Goal: Find contact information: Find contact information

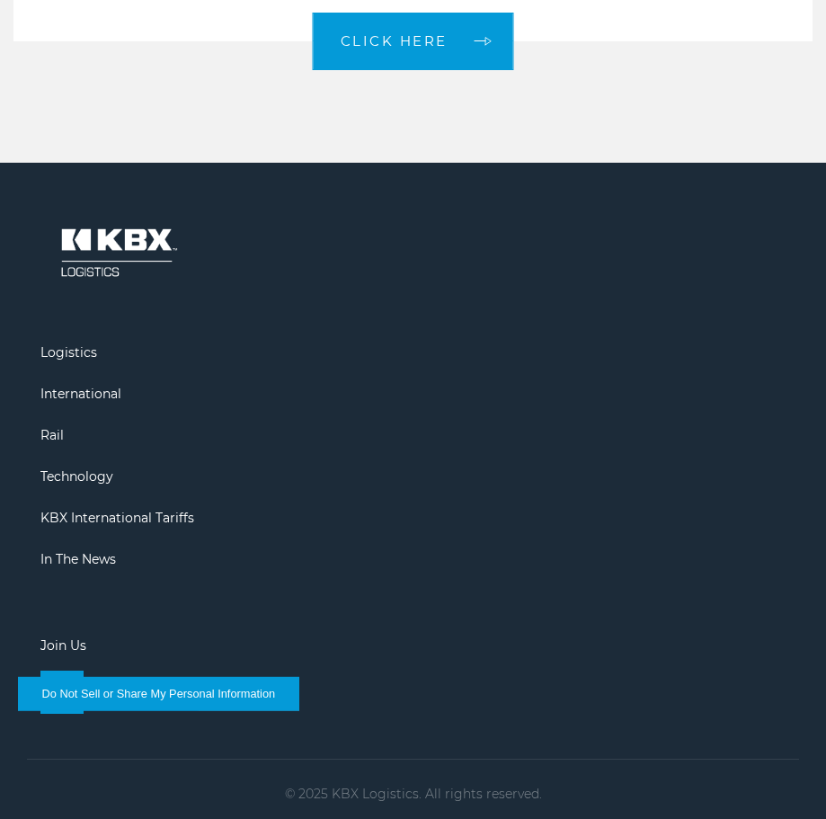
scroll to position [3849, 0]
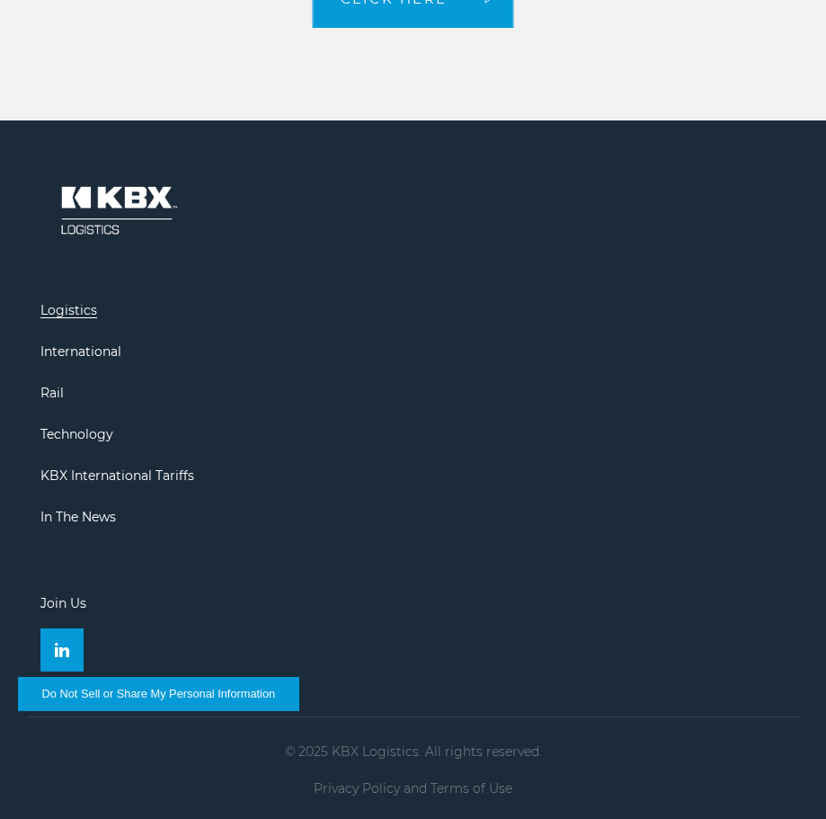
click at [57, 308] on link "Logistics" at bounding box center [68, 310] width 57 height 16
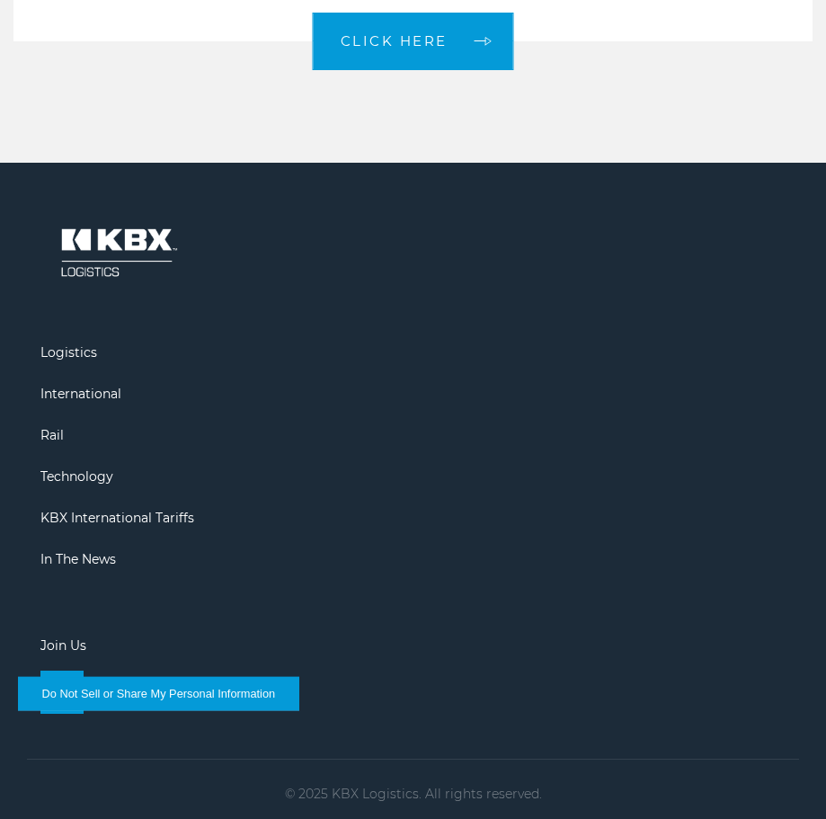
scroll to position [2193, 0]
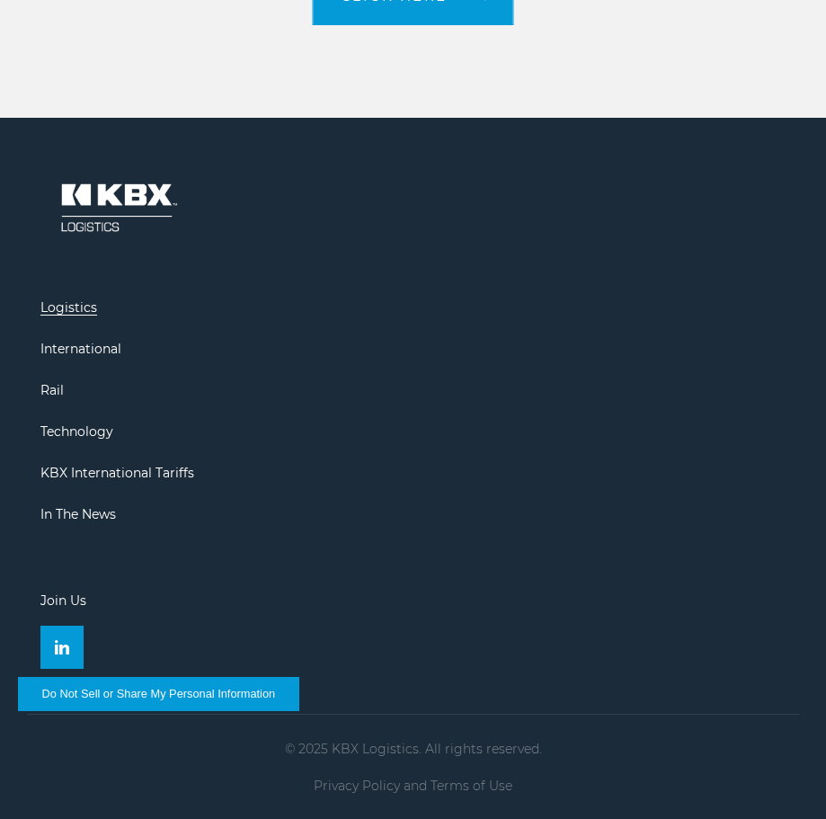
click at [83, 303] on link "Logistics" at bounding box center [68, 307] width 57 height 16
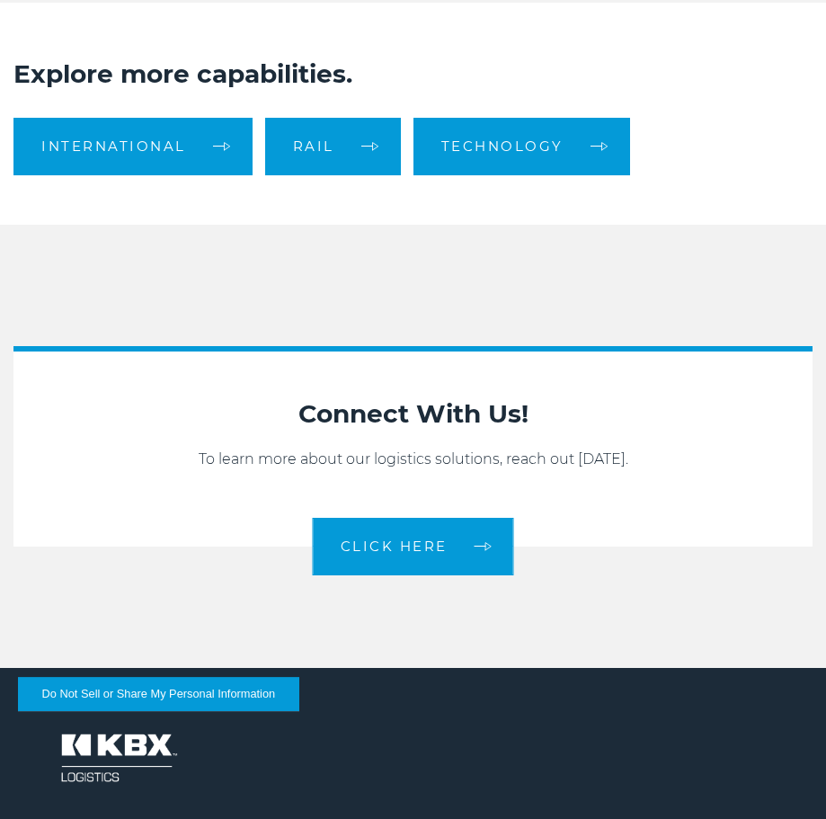
scroll to position [1741, 0]
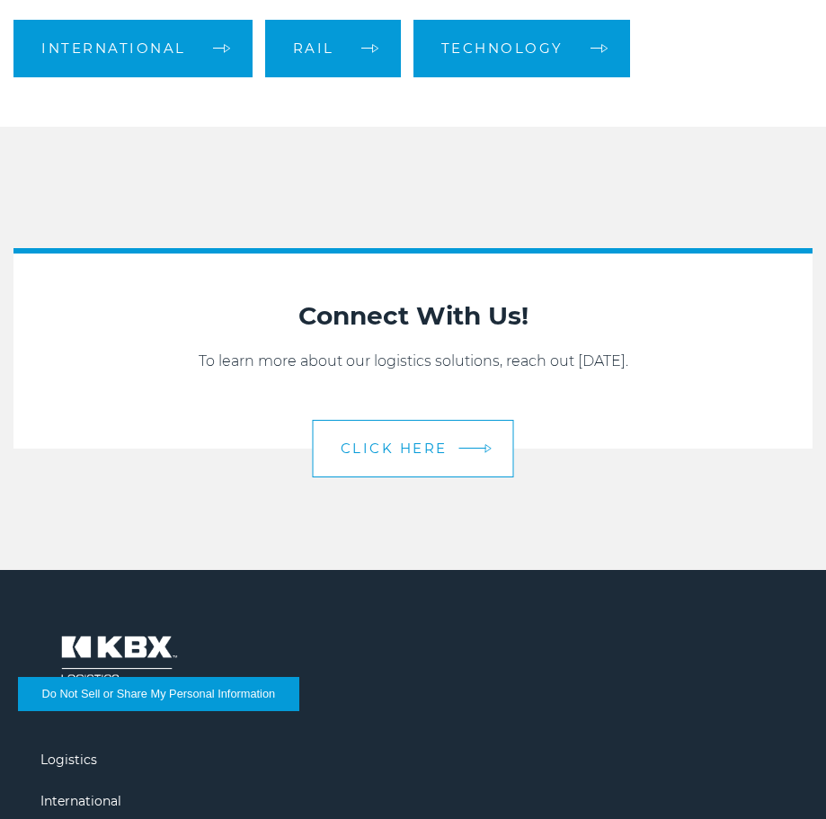
click at [406, 448] on span "CLICK HERE" at bounding box center [394, 447] width 107 height 13
